Goal: Find specific page/section: Find specific page/section

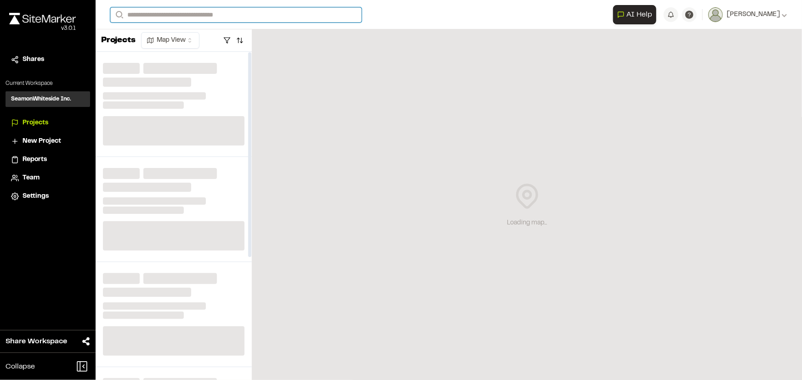
click at [192, 16] on input "Search" at bounding box center [235, 14] width 251 height 15
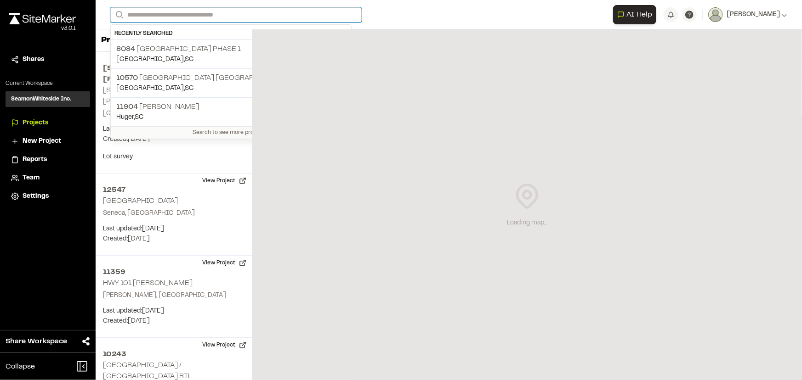
click at [192, 16] on input "Search" at bounding box center [235, 14] width 251 height 15
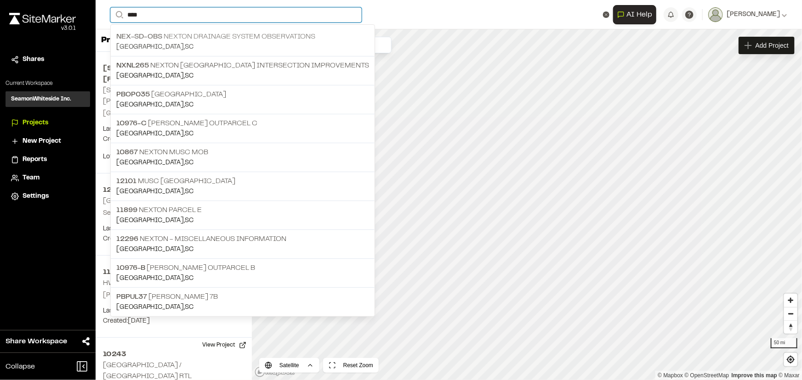
type input "****"
click at [175, 36] on p "Nex-SD-Obs Nexton Drainage System Observations" at bounding box center [242, 36] width 253 height 11
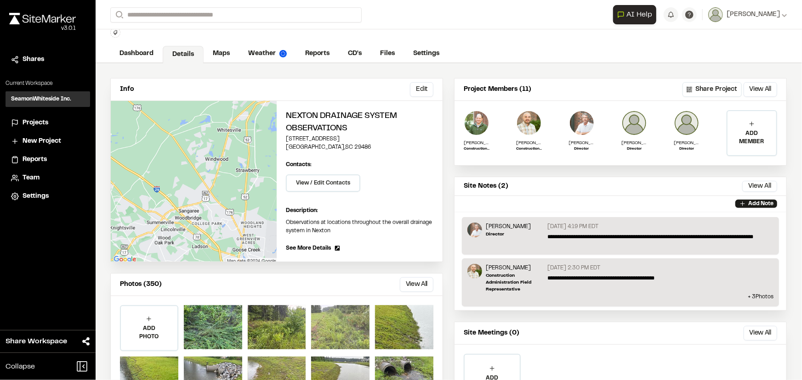
scroll to position [41, 0]
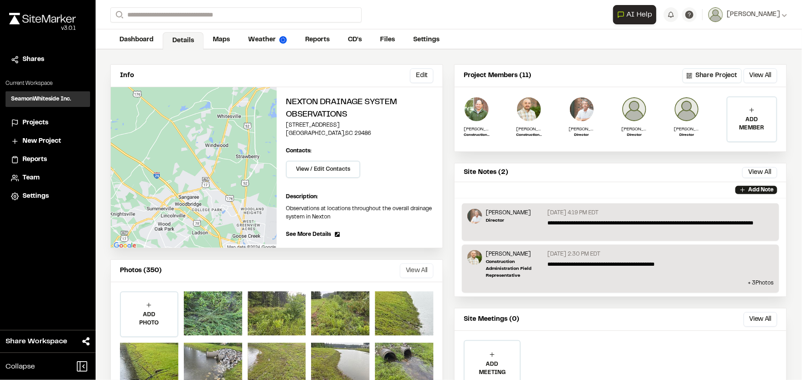
click at [413, 267] on button "View All" at bounding box center [417, 271] width 34 height 15
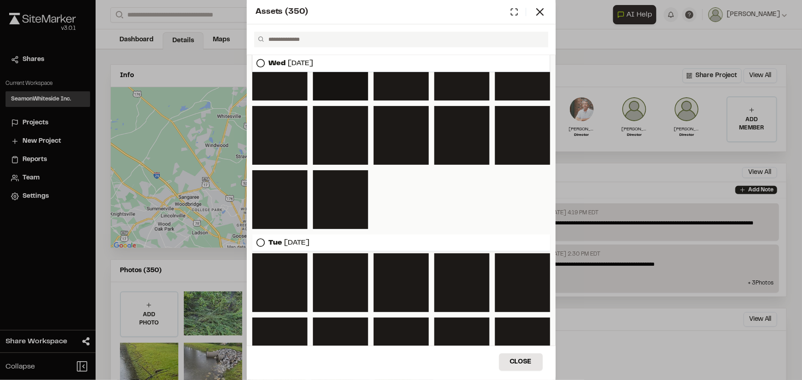
scroll to position [543, 0]
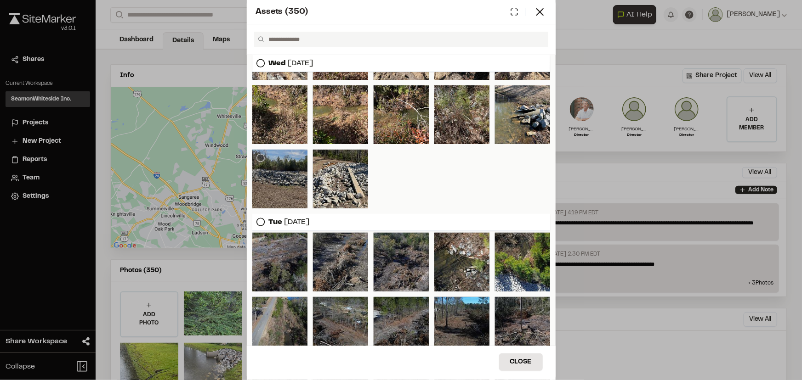
click at [280, 187] on div at bounding box center [279, 179] width 55 height 59
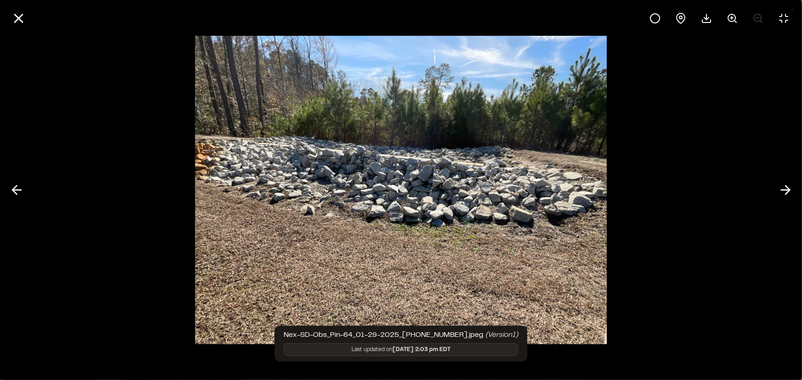
click at [280, 187] on div at bounding box center [401, 190] width 802 height 380
click at [627, 165] on div at bounding box center [401, 190] width 802 height 380
click at [12, 193] on icon at bounding box center [16, 190] width 15 height 16
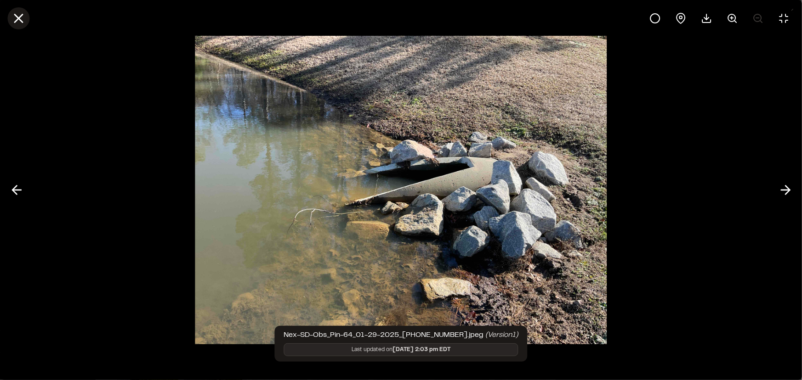
click at [24, 21] on icon at bounding box center [19, 19] width 16 height 16
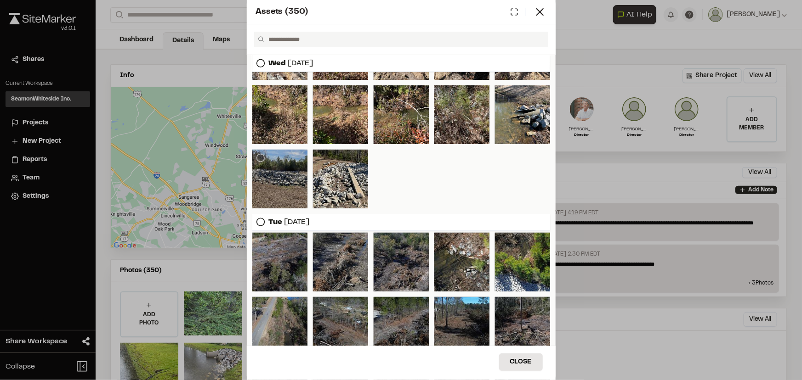
click at [281, 181] on div at bounding box center [279, 179] width 55 height 59
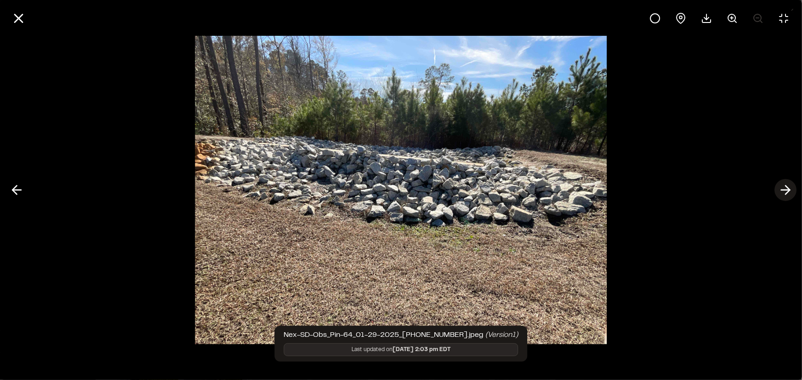
click at [787, 187] on polyline at bounding box center [787, 190] width 4 height 9
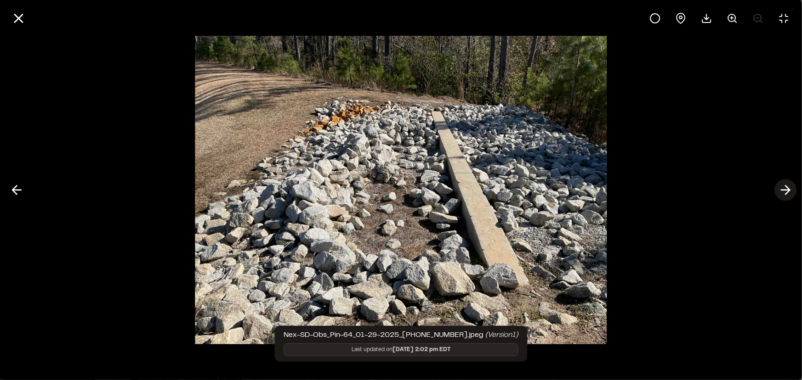
click at [786, 187] on polyline at bounding box center [787, 190] width 4 height 9
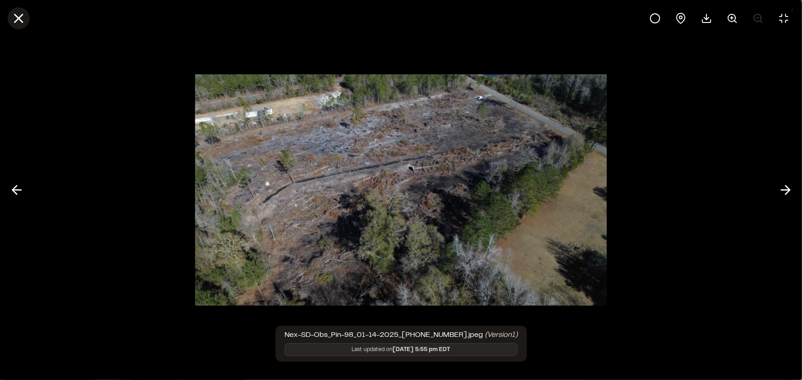
click at [20, 18] on icon at bounding box center [19, 19] width 16 height 16
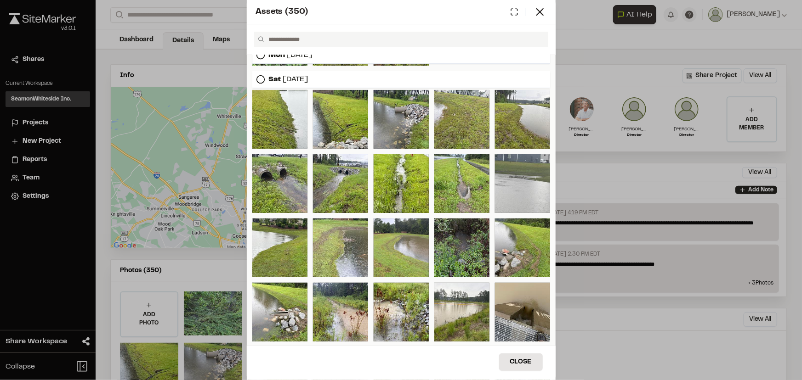
scroll to position [83, 0]
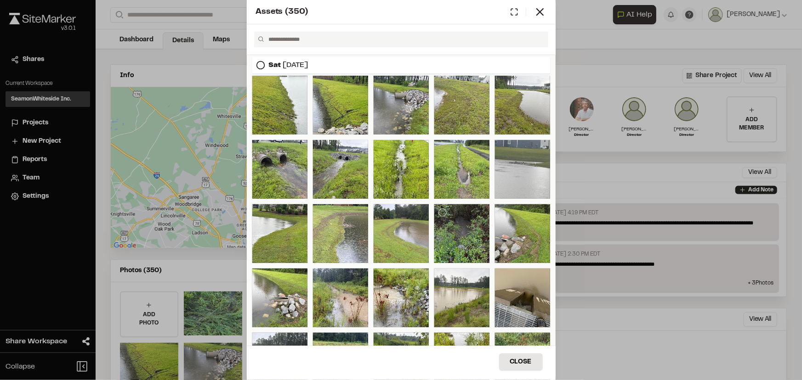
click at [457, 239] on div at bounding box center [461, 233] width 55 height 59
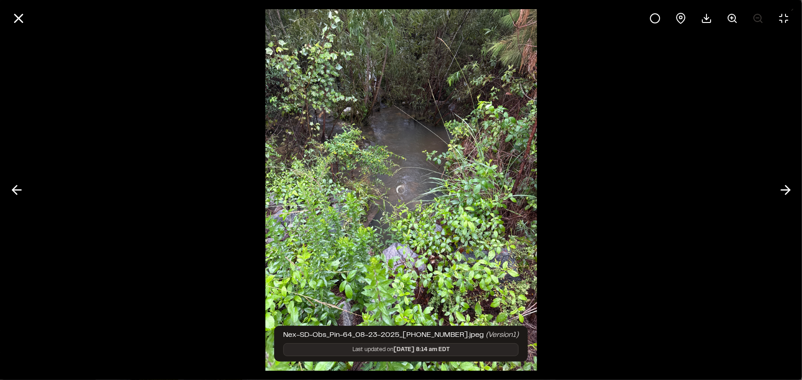
click at [457, 239] on div at bounding box center [401, 190] width 802 height 380
click at [16, 188] on icon at bounding box center [16, 190] width 15 height 16
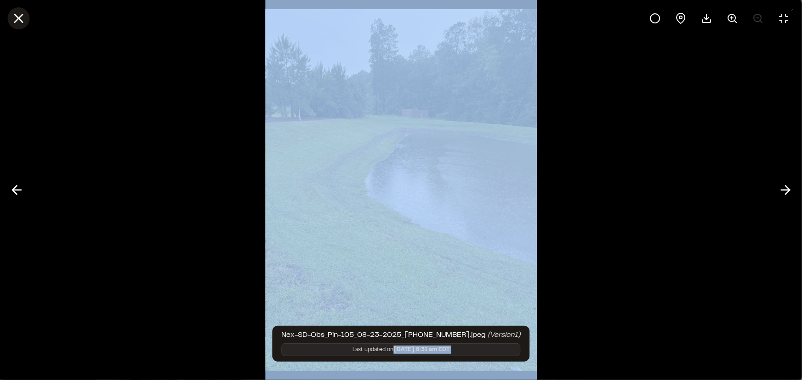
click at [20, 15] on icon at bounding box center [19, 19] width 16 height 16
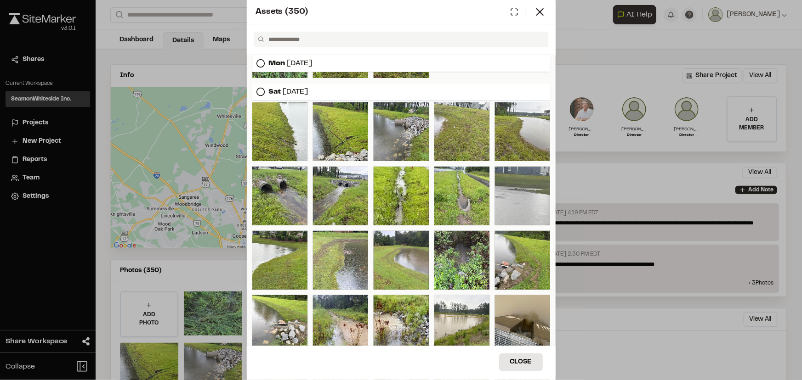
scroll to position [41, 0]
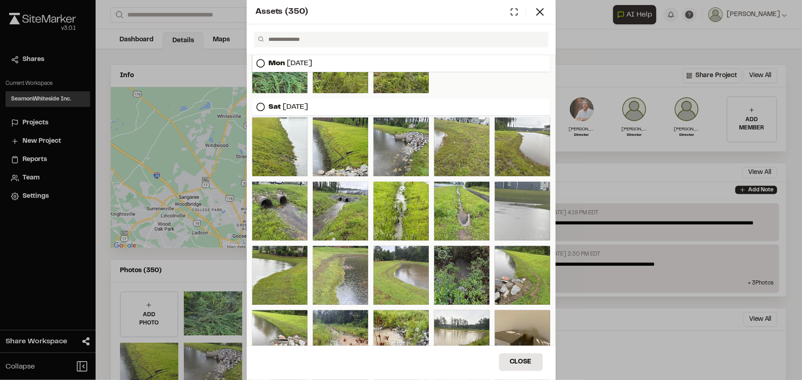
click at [455, 277] on div at bounding box center [461, 275] width 55 height 59
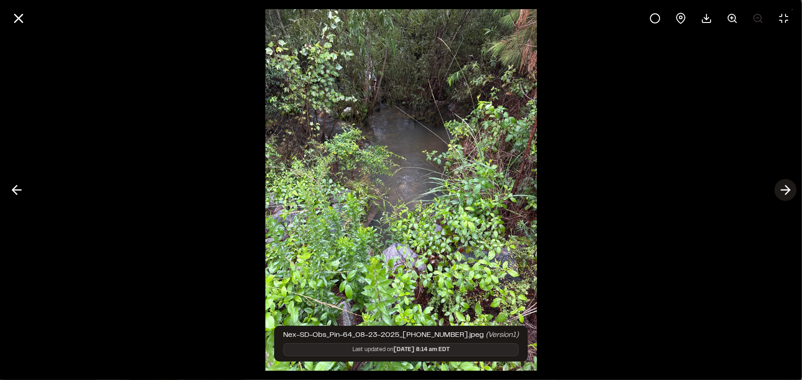
click at [783, 191] on icon at bounding box center [785, 190] width 15 height 16
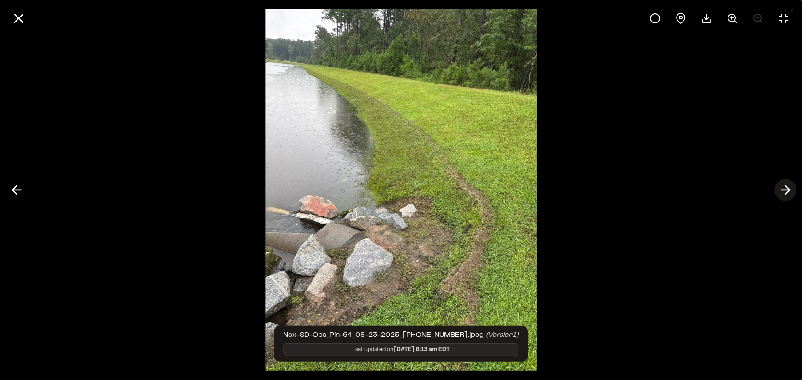
click at [782, 190] on line at bounding box center [785, 190] width 9 height 0
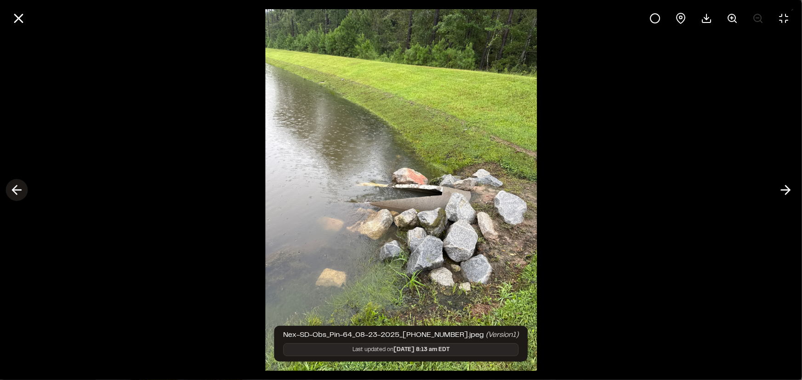
click at [9, 185] on icon at bounding box center [16, 190] width 15 height 16
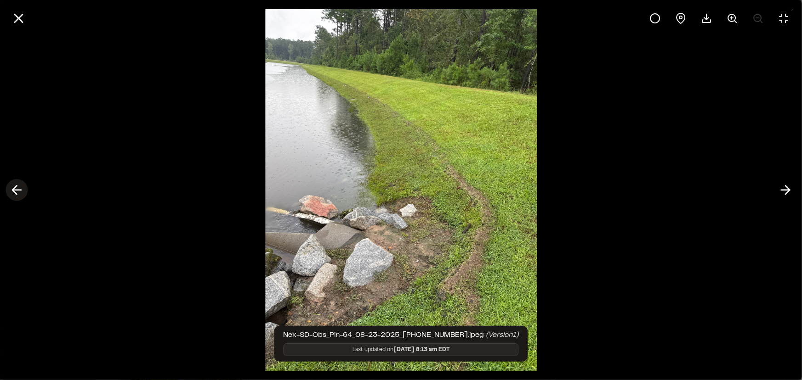
click at [11, 187] on icon at bounding box center [16, 190] width 15 height 16
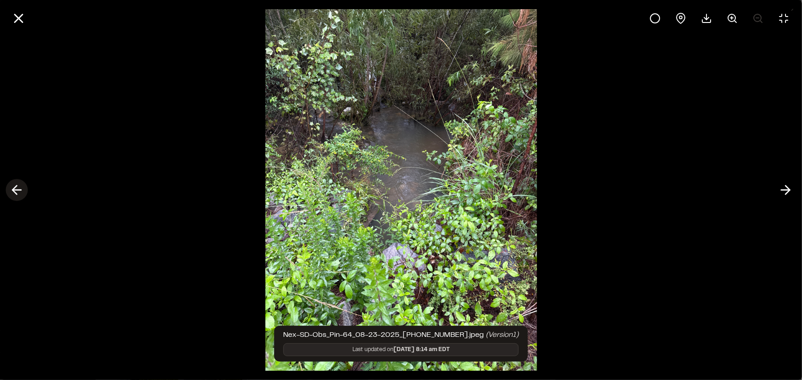
click at [11, 187] on icon at bounding box center [16, 190] width 15 height 16
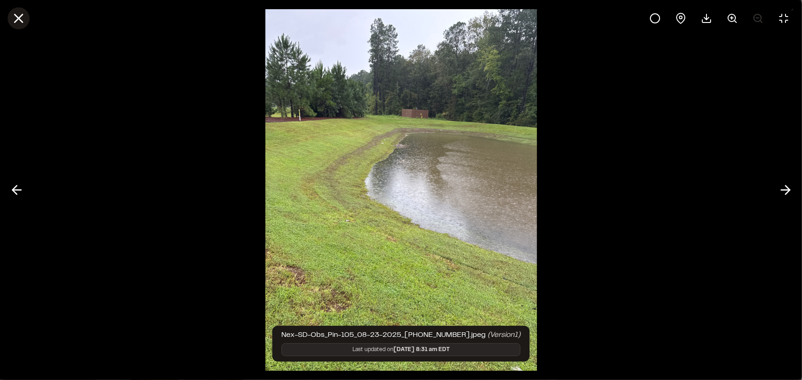
click at [14, 16] on icon at bounding box center [19, 19] width 16 height 16
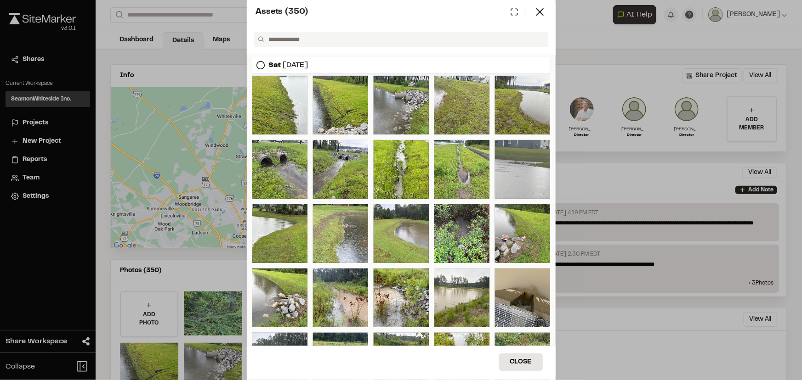
scroll to position [125, 0]
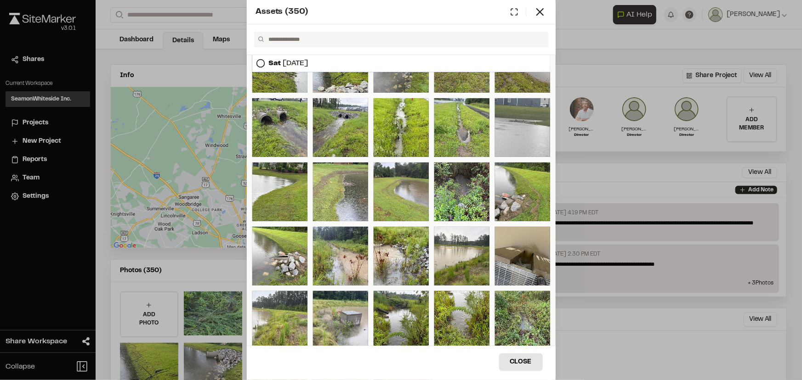
click at [139, 12] on div "Assets ( 350 ) [DATE] [DATE] [DATE] [DATE] [DATE] Close Select Download Zoom to…" at bounding box center [401, 190] width 802 height 380
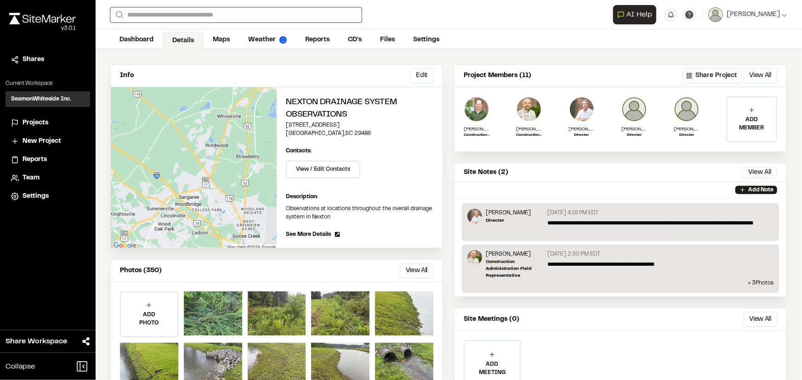
click at [138, 14] on input "Search" at bounding box center [235, 14] width 251 height 15
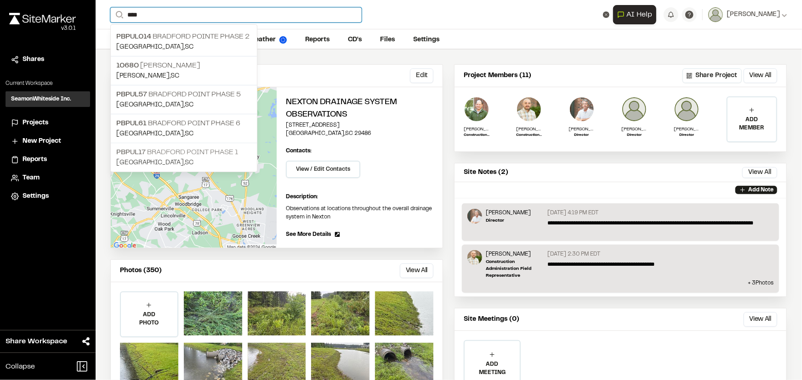
type input "****"
click at [185, 148] on p "PBPUL17 [GEOGRAPHIC_DATA] Phase 1" at bounding box center [183, 152] width 135 height 11
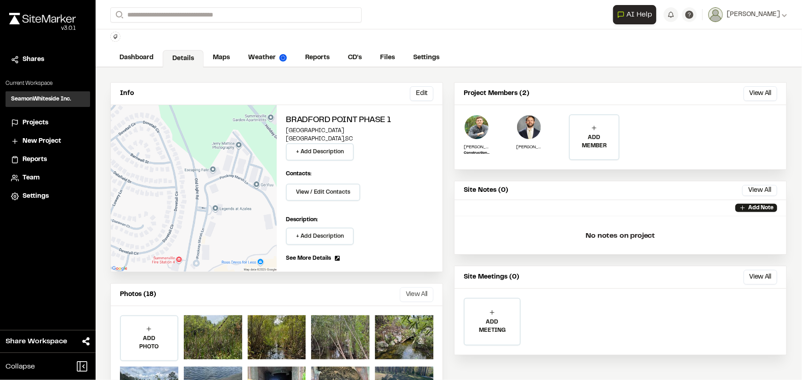
scroll to position [41, 0]
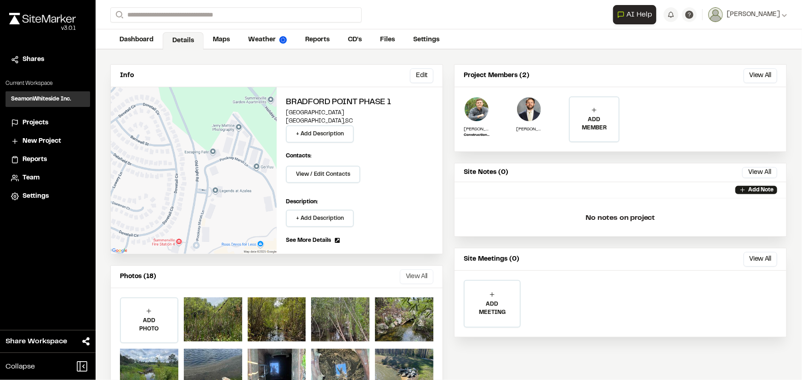
click at [404, 276] on button "View All" at bounding box center [417, 277] width 34 height 15
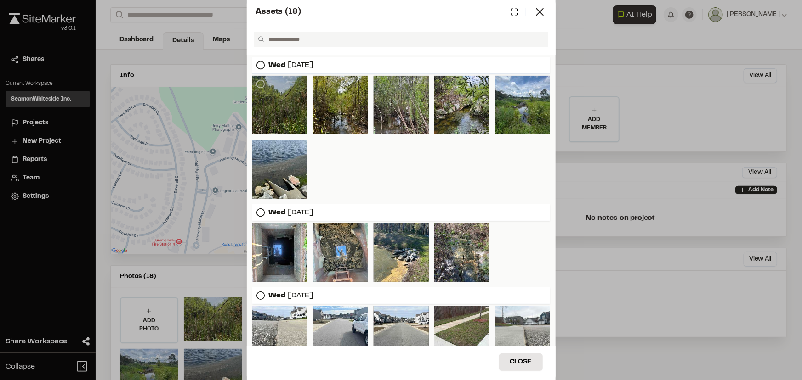
click at [289, 112] on div at bounding box center [279, 105] width 55 height 59
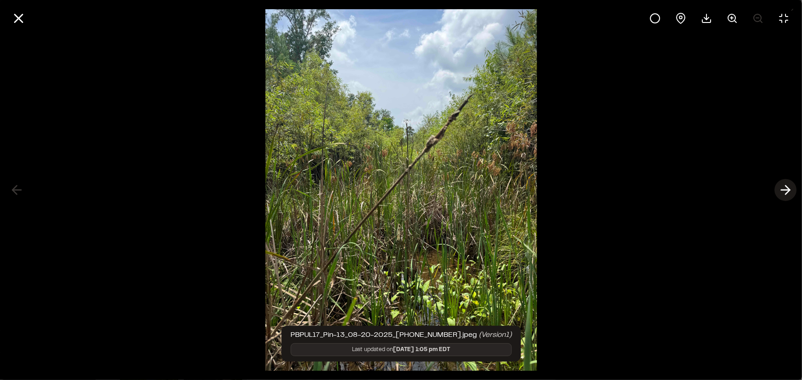
click at [784, 192] on icon at bounding box center [785, 190] width 15 height 16
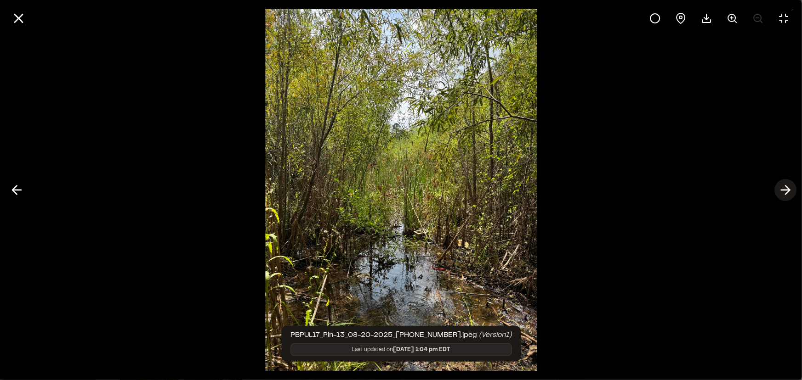
click at [784, 192] on icon at bounding box center [785, 190] width 15 height 16
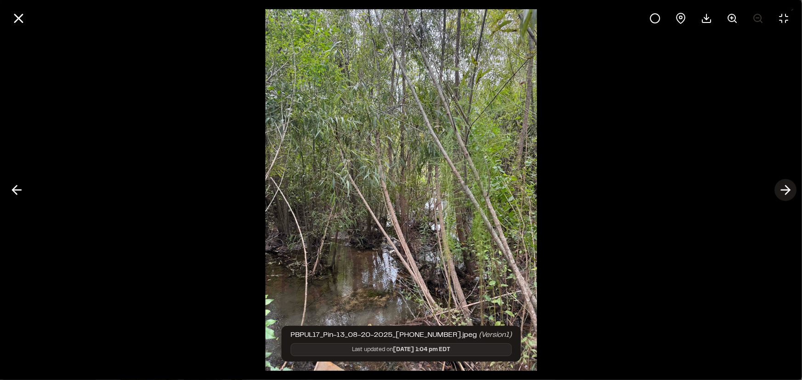
click at [784, 192] on icon at bounding box center [785, 190] width 15 height 16
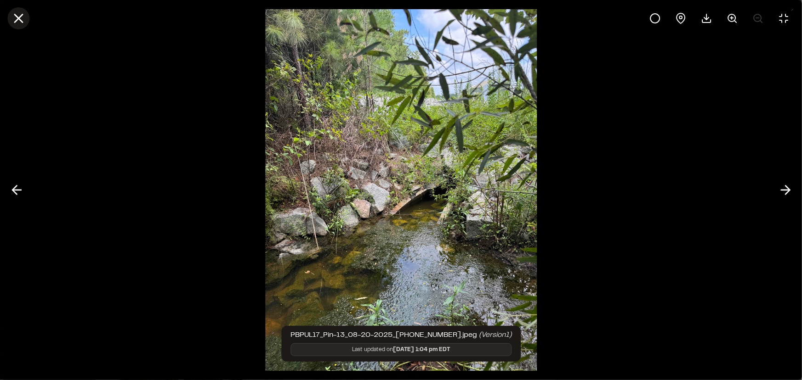
click at [17, 19] on line at bounding box center [19, 19] width 8 height 8
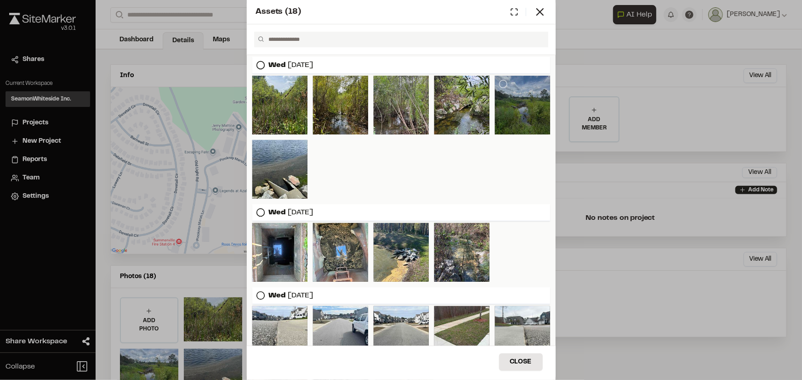
click at [512, 117] on div at bounding box center [522, 105] width 55 height 59
